Goal: Task Accomplishment & Management: Manage account settings

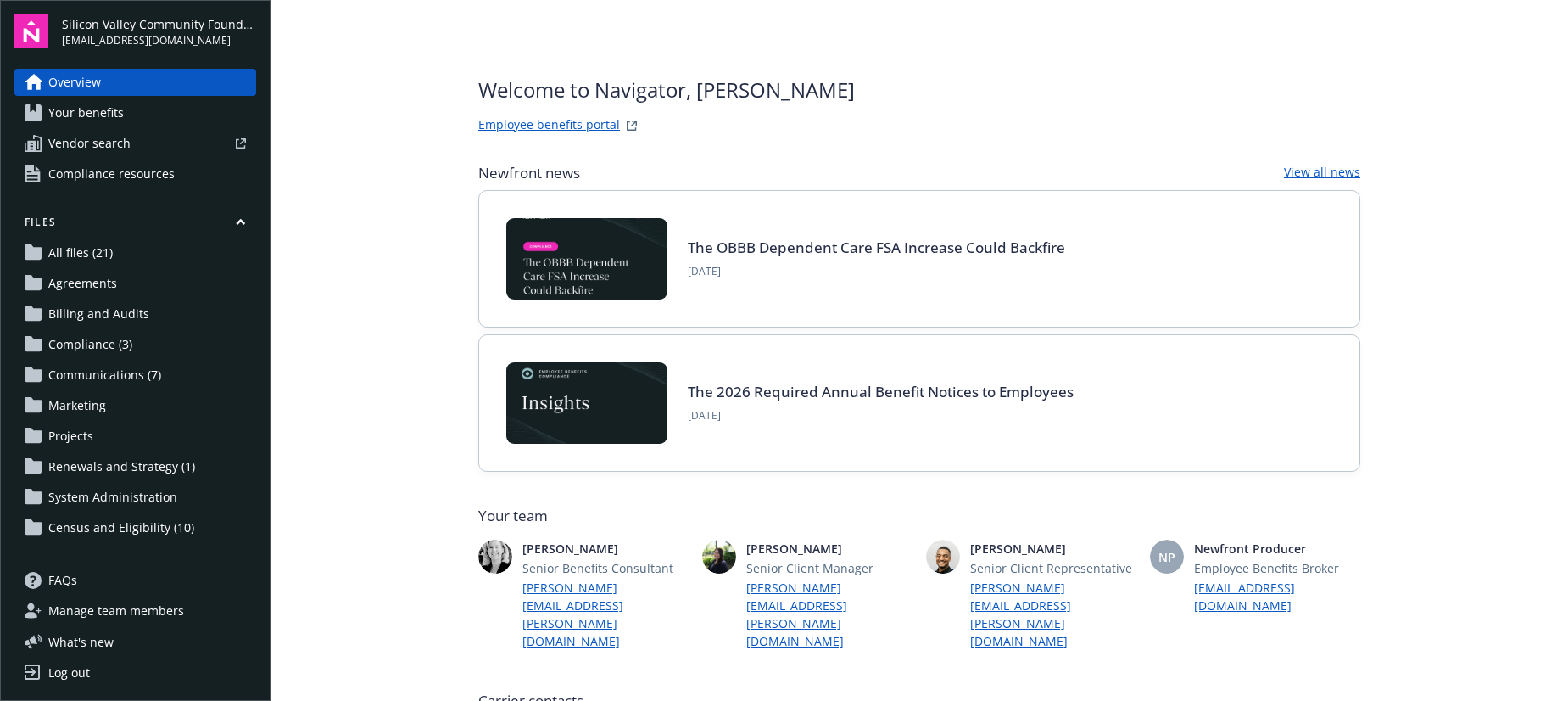
click at [149, 614] on span "Manage team members" at bounding box center [116, 611] width 136 height 27
